Goal: Browse casually

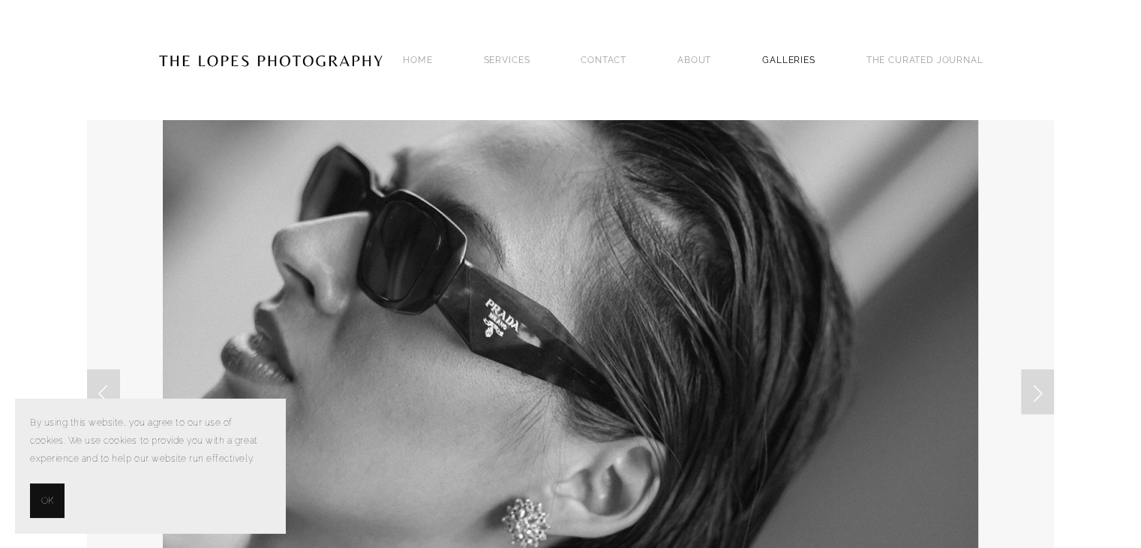
click at [792, 56] on link "GALLERIES" at bounding box center [788, 60] width 53 height 20
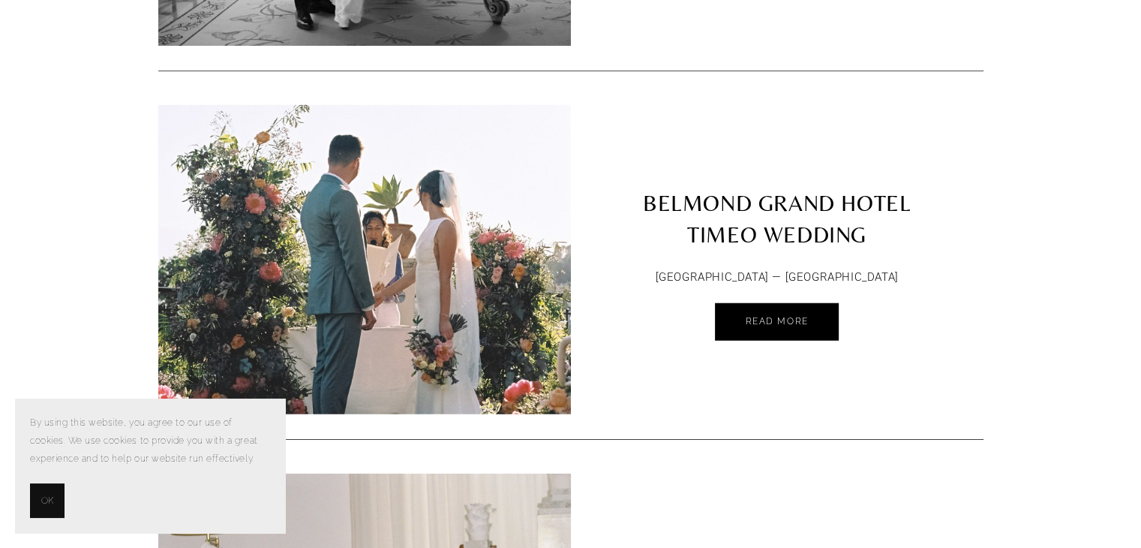
scroll to position [3811, 0]
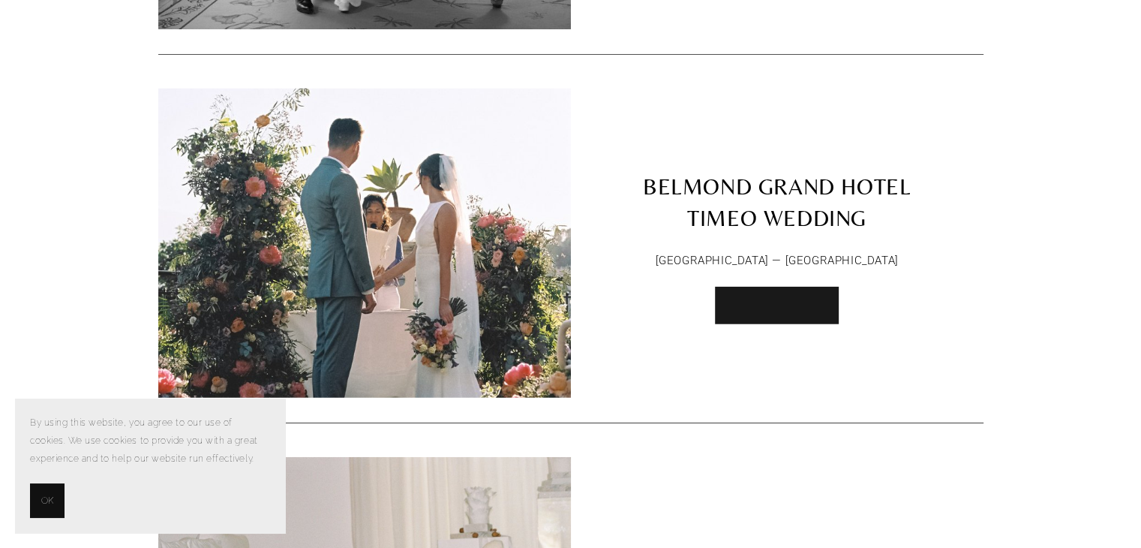
click at [783, 299] on span "Read More" at bounding box center [776, 304] width 63 height 11
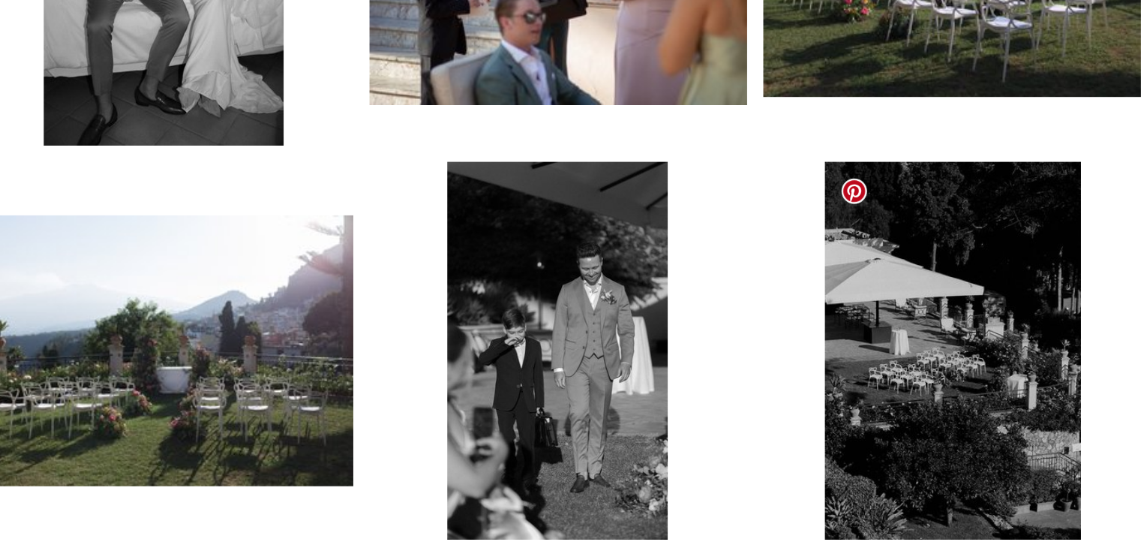
scroll to position [3384, 0]
